Goal: Information Seeking & Learning: Learn about a topic

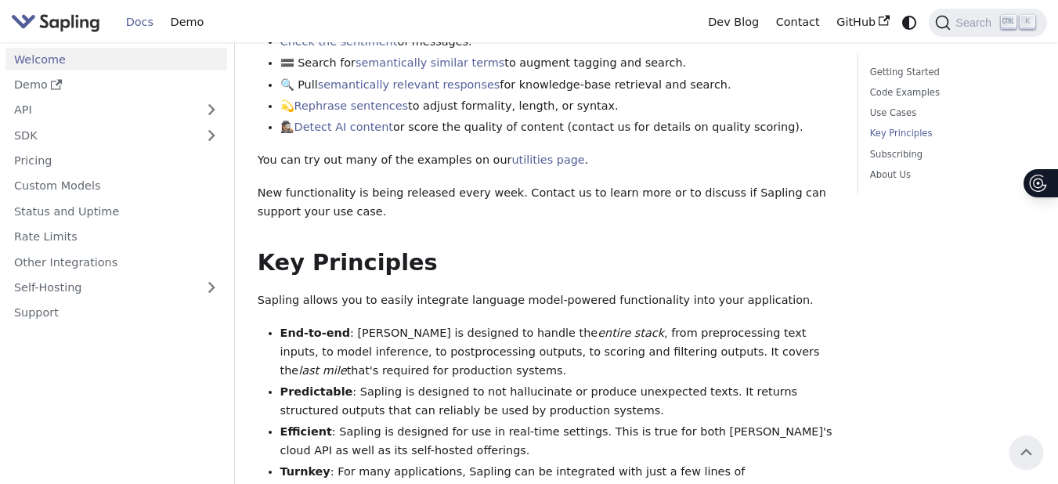
scroll to position [821, 0]
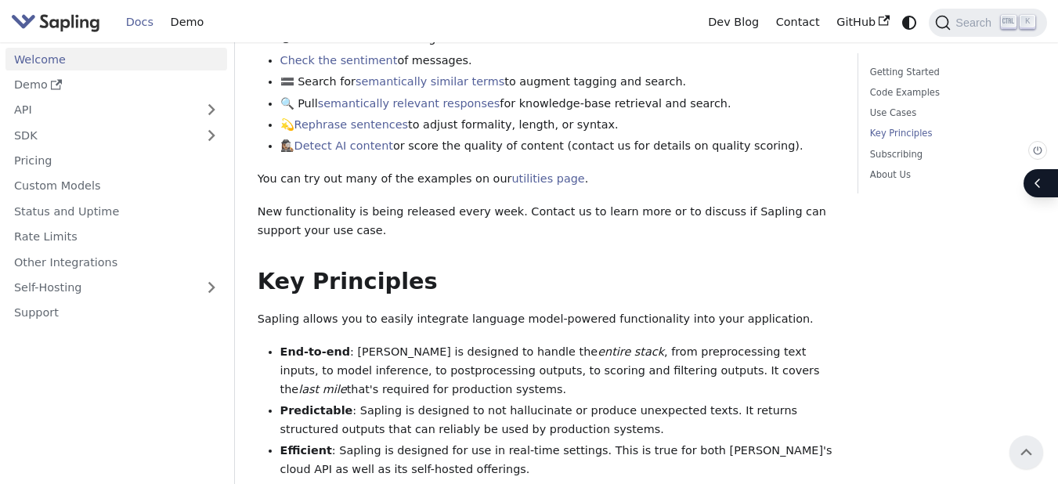
click at [1045, 179] on span "Open Menu" at bounding box center [1038, 183] width 28 height 28
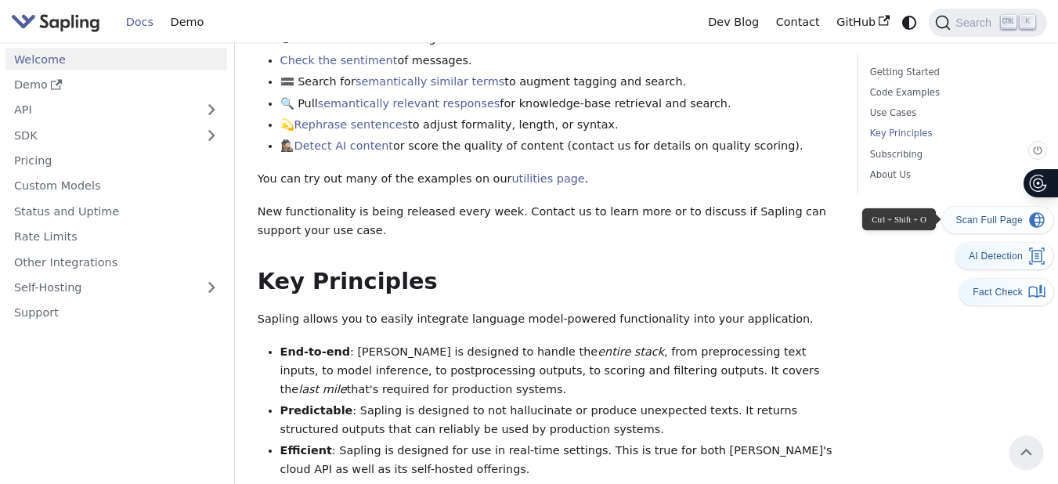
click at [991, 218] on button "Scan Full Page" at bounding box center [997, 220] width 111 height 27
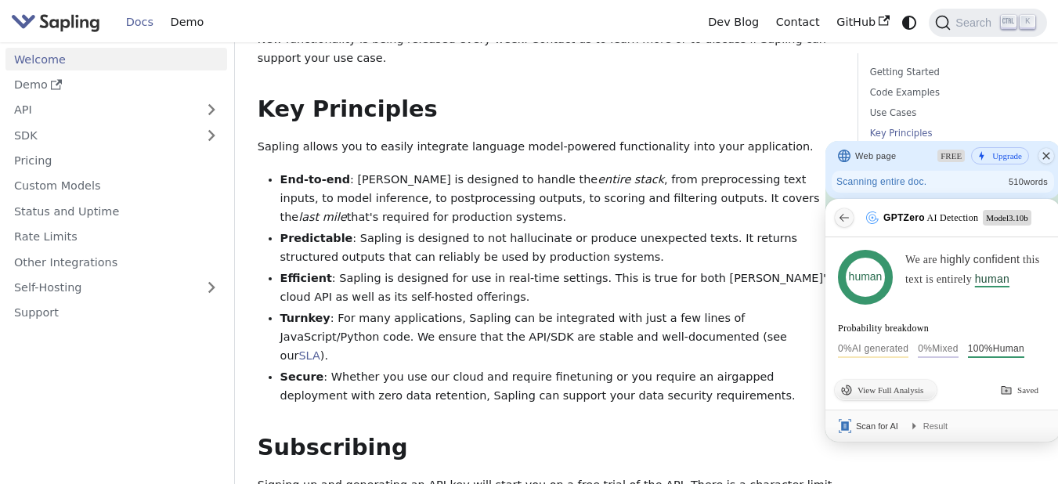
scroll to position [994, 0]
click at [746, 309] on li "Turnkey : For many applications, Sapling can be integrated with just a few line…" at bounding box center [557, 337] width 555 height 56
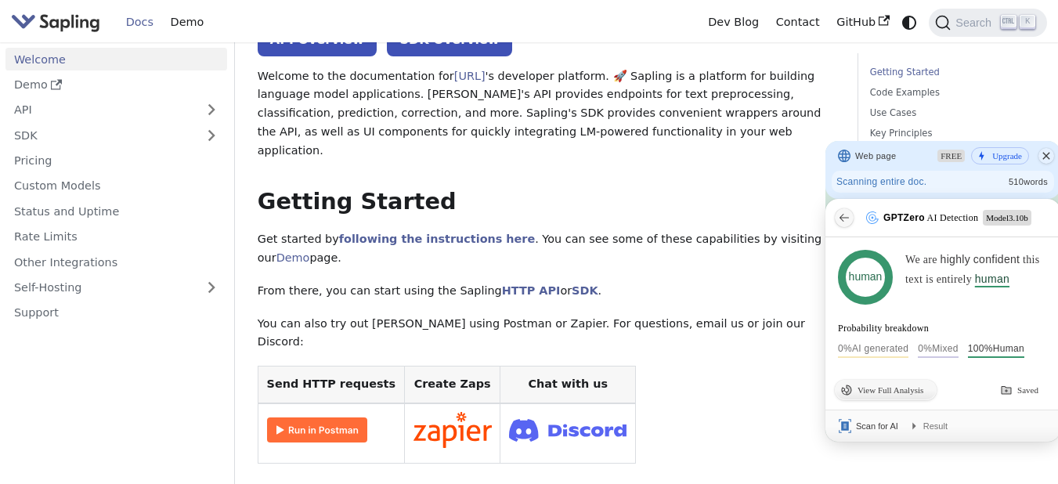
scroll to position [0, 0]
